Goal: Navigation & Orientation: Find specific page/section

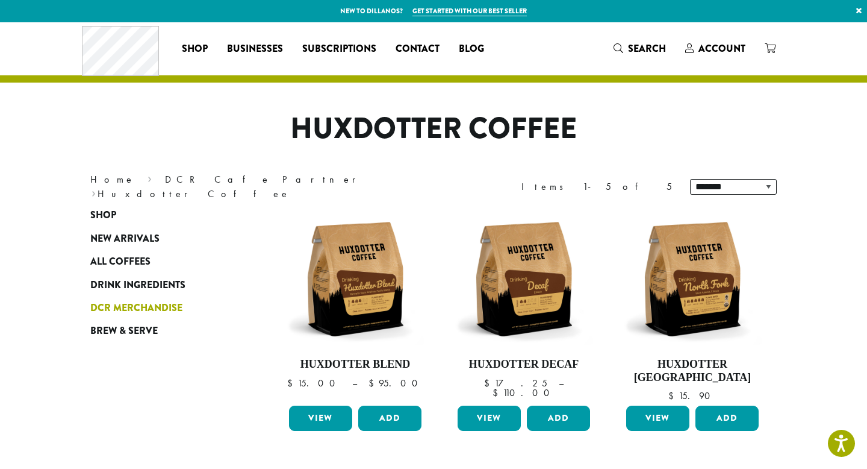
click at [173, 307] on span "DCR Merchandise" at bounding box center [136, 308] width 92 height 15
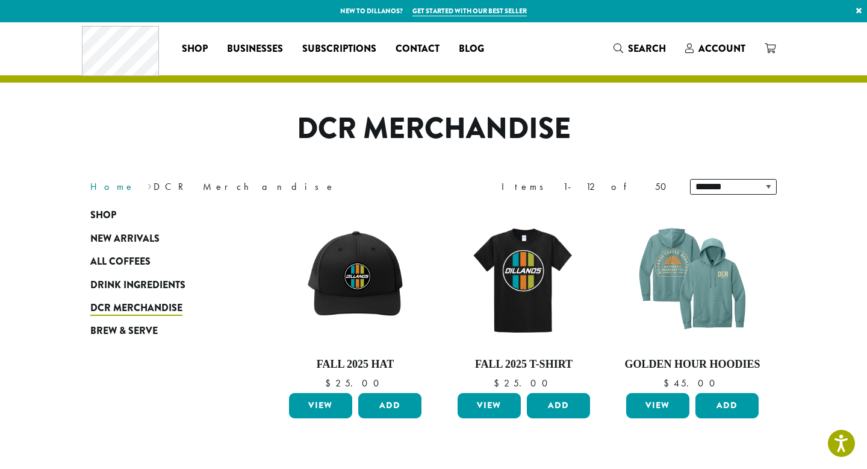
click at [100, 188] on link "Home" at bounding box center [112, 186] width 45 height 13
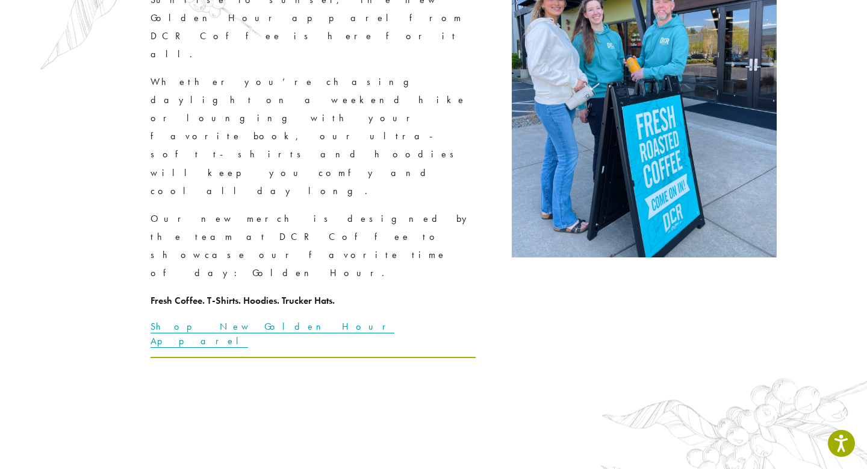
scroll to position [2260, 0]
